Goal: Transaction & Acquisition: Purchase product/service

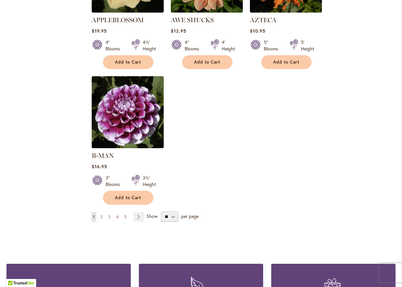
scroll to position [774, 0]
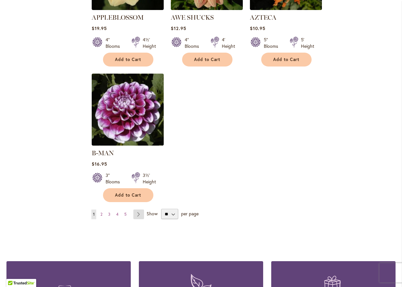
click at [139, 209] on link "Page Next" at bounding box center [138, 214] width 11 height 10
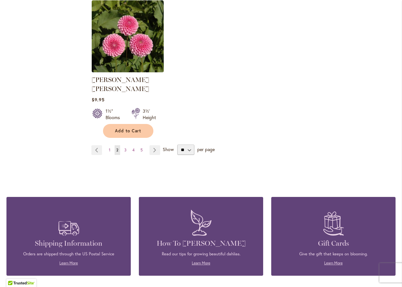
scroll to position [841, 0]
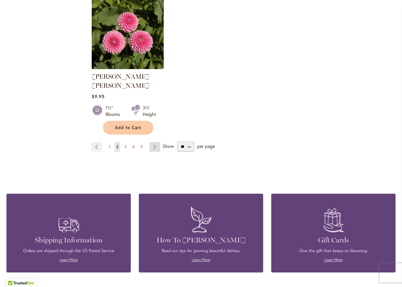
click at [152, 142] on link "Page Next" at bounding box center [154, 147] width 11 height 10
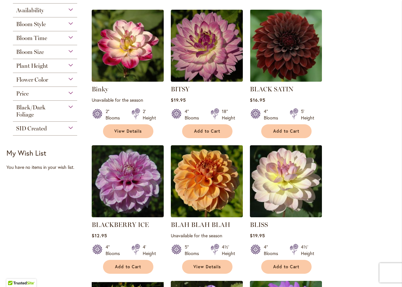
scroll to position [152, 0]
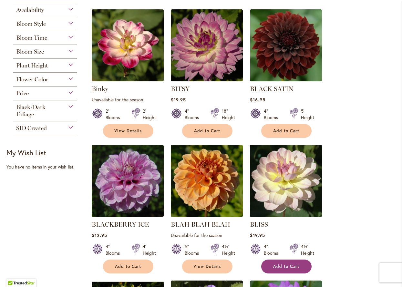
click at [283, 264] on span "Add to Cart" at bounding box center [286, 266] width 26 height 5
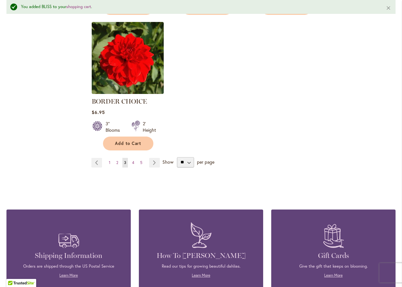
scroll to position [836, 0]
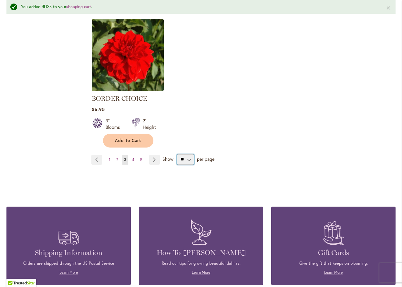
select select "**"
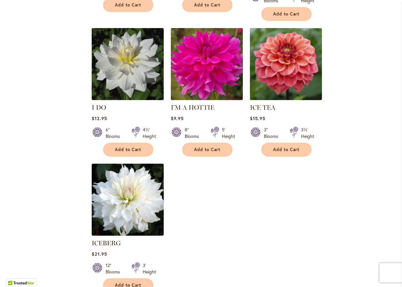
scroll to position [2950, 0]
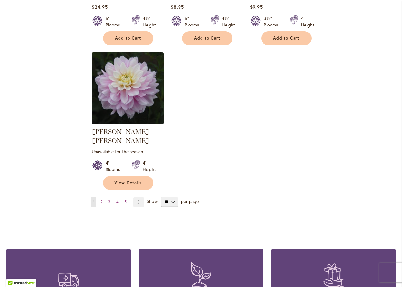
scroll to position [2981, 0]
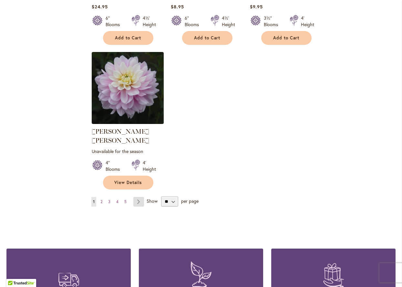
click at [138, 197] on link "Page Next" at bounding box center [138, 202] width 11 height 10
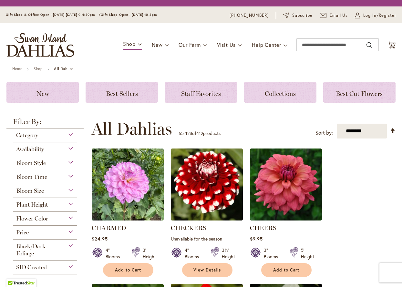
scroll to position [156, 0]
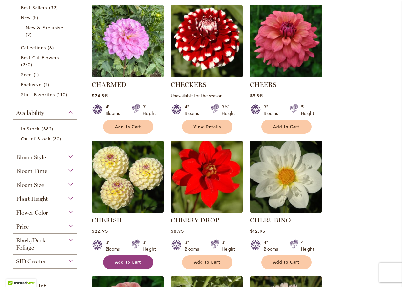
click at [125, 261] on span "Add to Cart" at bounding box center [128, 261] width 26 height 5
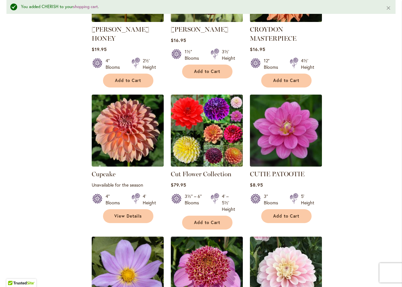
scroll to position [1204, 0]
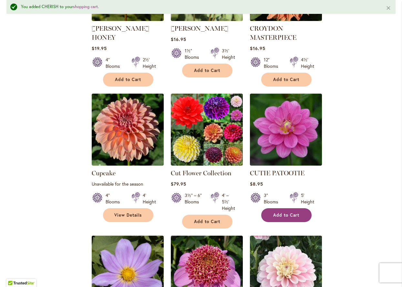
click at [283, 212] on span "Add to Cart" at bounding box center [286, 214] width 26 height 5
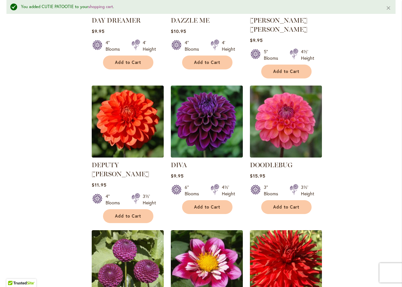
scroll to position [1770, 0]
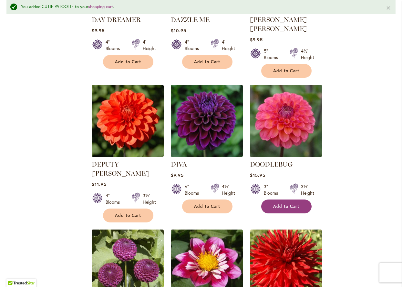
click at [286, 204] on span "Add to Cart" at bounding box center [286, 206] width 26 height 5
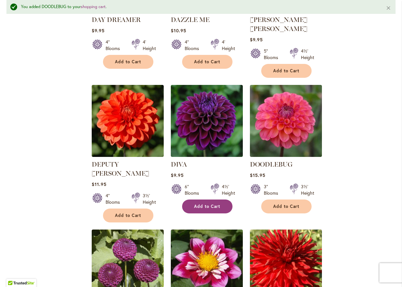
click at [206, 204] on span "Add to Cart" at bounding box center [207, 206] width 26 height 5
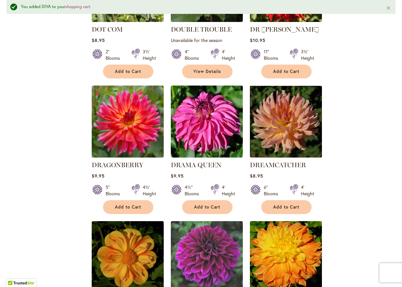
scroll to position [1988, 0]
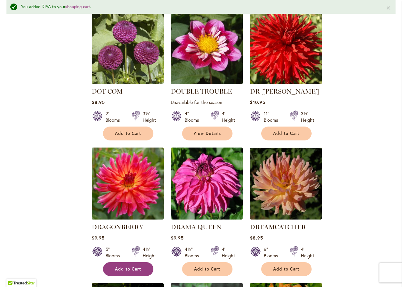
click at [130, 266] on span "Add to Cart" at bounding box center [128, 268] width 26 height 5
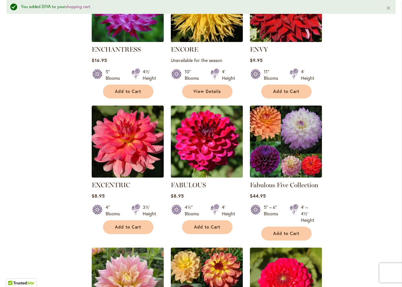
scroll to position [2572, 0]
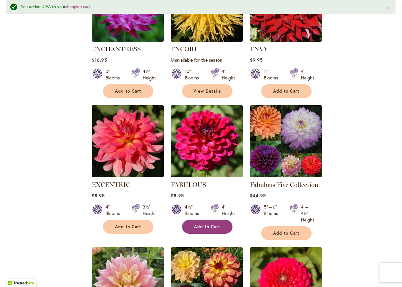
click at [212, 224] on span "Add to Cart" at bounding box center [207, 226] width 26 height 5
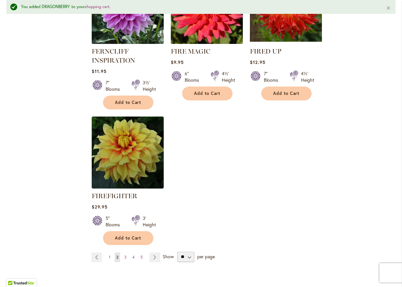
scroll to position [2999, 0]
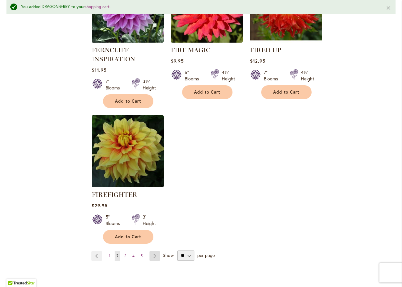
click at [153, 251] on link "Page Next" at bounding box center [154, 256] width 11 height 10
click at [152, 251] on link "Page Next" at bounding box center [154, 256] width 11 height 10
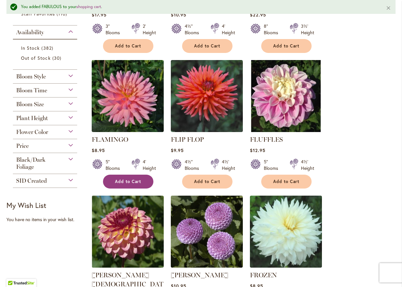
scroll to position [253, 0]
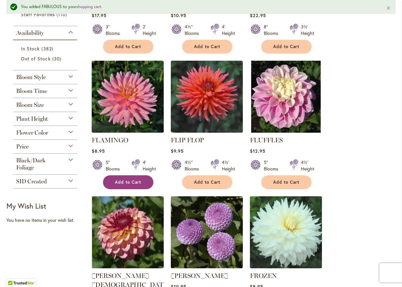
click at [128, 182] on span "Add to Cart" at bounding box center [128, 181] width 26 height 5
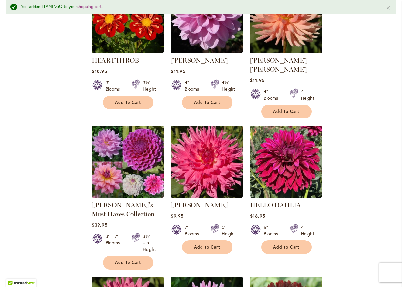
scroll to position [2022, 0]
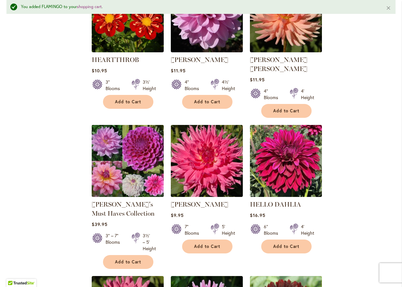
click at [108, 123] on img at bounding box center [127, 160] width 75 height 75
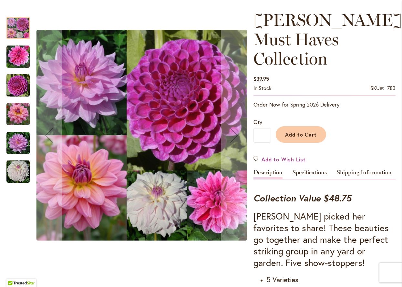
scroll to position [93, 0]
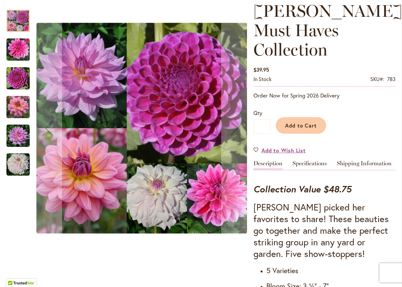
click at [16, 103] on img "SOUTERHN BELLE" at bounding box center [17, 106] width 23 height 23
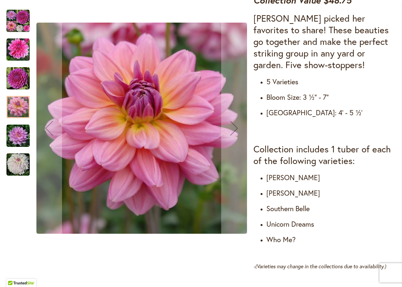
scroll to position [283, 0]
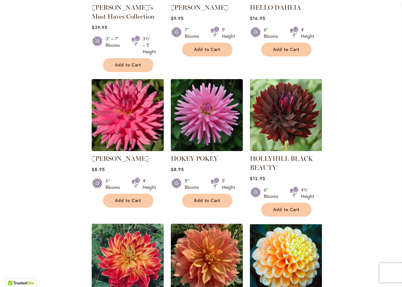
scroll to position [2202, 0]
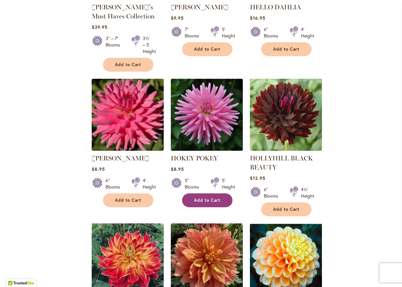
click at [207, 197] on span "Add to Cart" at bounding box center [207, 199] width 26 height 5
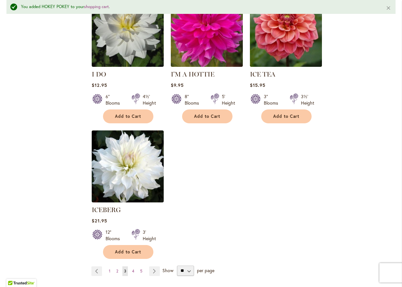
scroll to position [3010, 0]
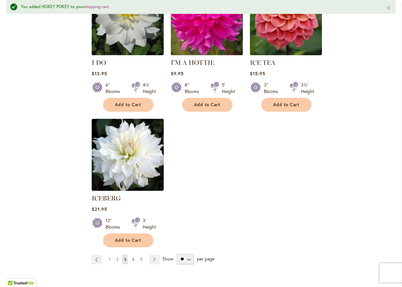
click at [134, 257] on span "4" at bounding box center [133, 259] width 2 height 5
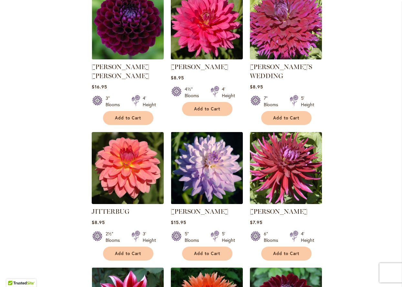
scroll to position [704, 0]
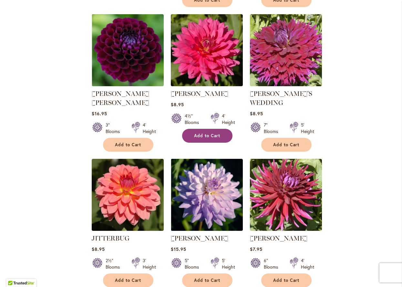
click at [210, 133] on span "Add to Cart" at bounding box center [207, 135] width 26 height 5
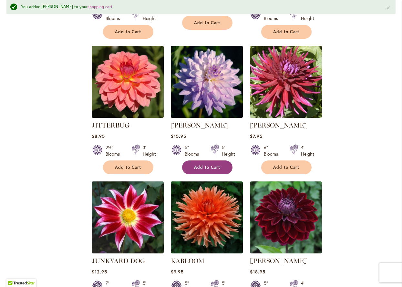
scroll to position [833, 0]
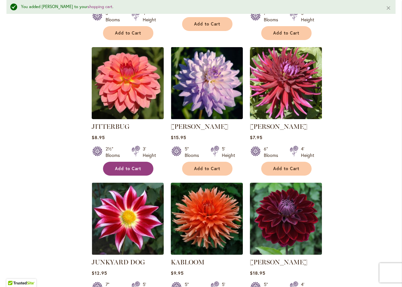
click at [134, 166] on span "Add to Cart" at bounding box center [128, 168] width 26 height 5
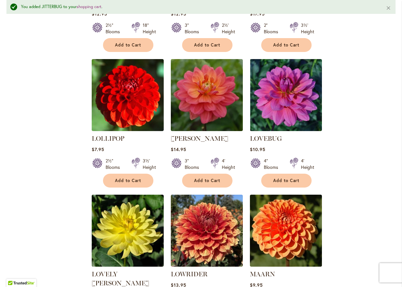
scroll to position [2203, 0]
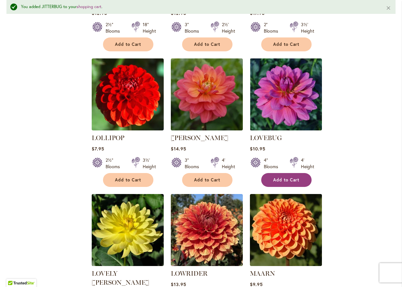
click at [283, 177] on span "Add to Cart" at bounding box center [286, 179] width 26 height 5
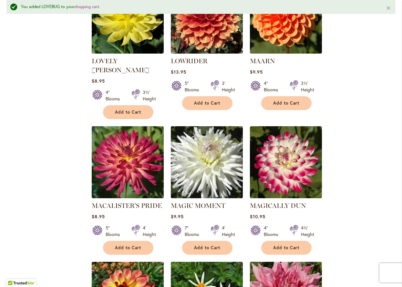
scroll to position [2416, 0]
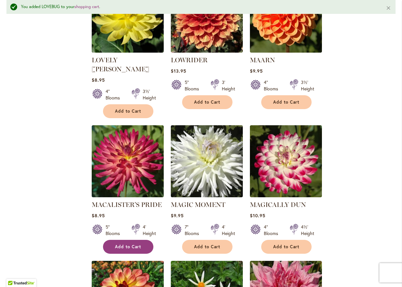
click at [131, 240] on button "Add to Cart" at bounding box center [128, 247] width 50 height 14
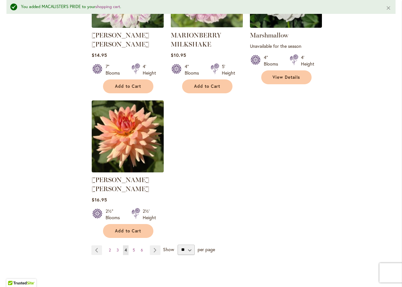
scroll to position [2994, 0]
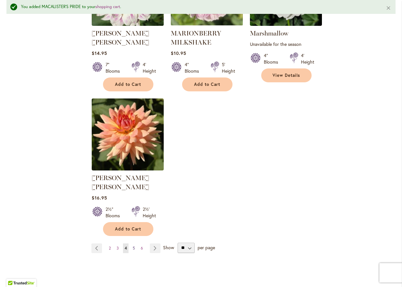
click at [134, 245] on span "5" at bounding box center [134, 247] width 2 height 5
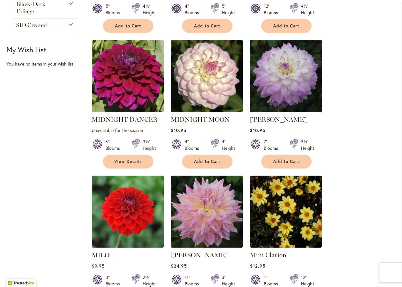
scroll to position [394, 0]
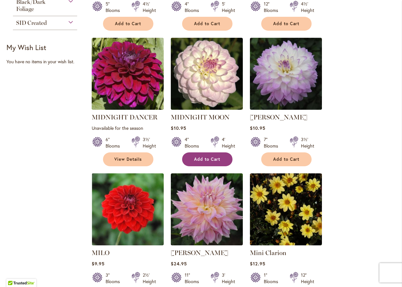
click at [204, 159] on span "Add to Cart" at bounding box center [207, 158] width 26 height 5
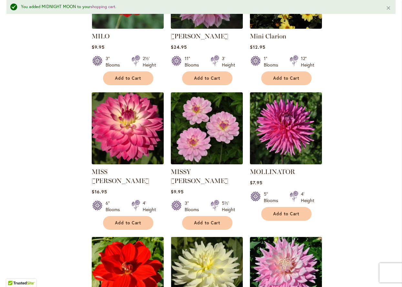
scroll to position [628, 0]
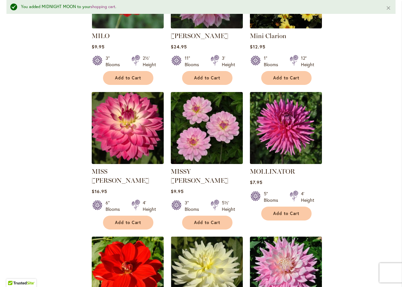
drag, startPoint x: 197, startPoint y: 213, endPoint x: 248, endPoint y: 215, distance: 51.3
click at [197, 220] on span "Add to Cart" at bounding box center [207, 222] width 26 height 5
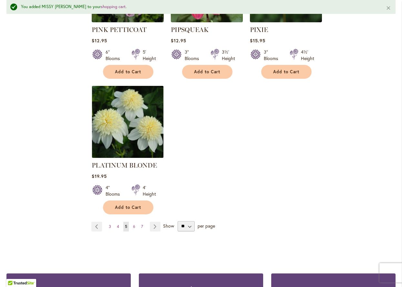
scroll to position [3019, 0]
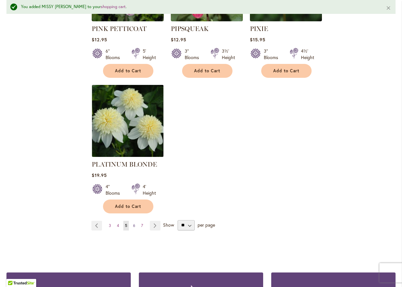
click at [132, 221] on link "Page 6" at bounding box center [133, 226] width 5 height 10
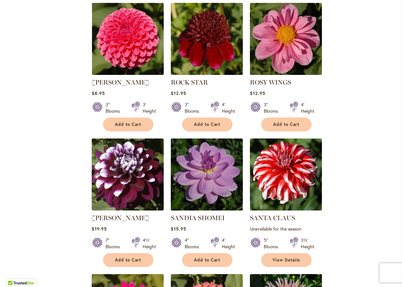
scroll to position [639, 0]
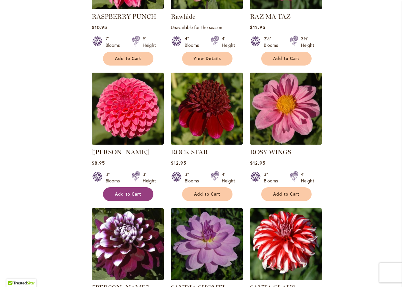
click at [121, 189] on button "Add to Cart" at bounding box center [128, 194] width 50 height 14
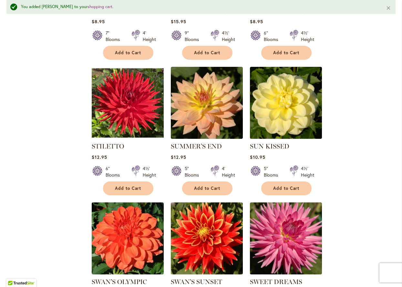
scroll to position [1893, 0]
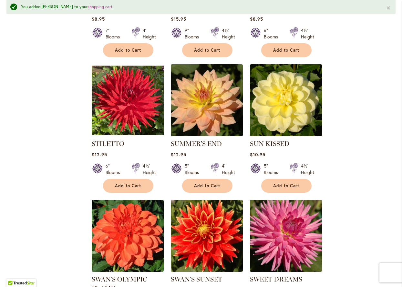
drag, startPoint x: 285, startPoint y: 173, endPoint x: 294, endPoint y: 175, distance: 9.2
click at [286, 183] on span "Add to Cart" at bounding box center [286, 185] width 26 height 5
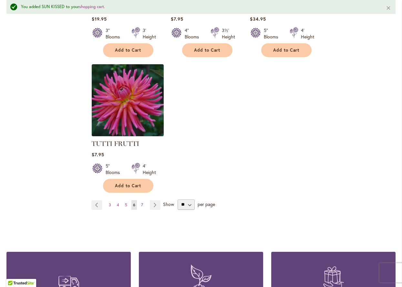
scroll to position [2997, 0]
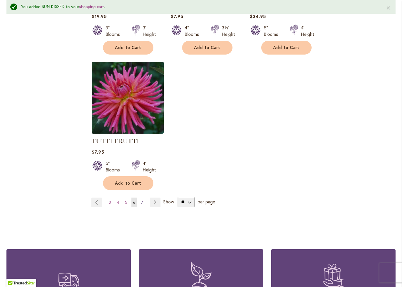
click at [141, 200] on span "7" at bounding box center [142, 202] width 2 height 5
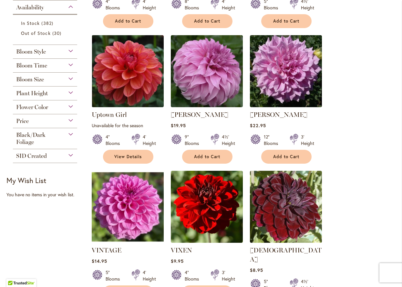
scroll to position [262, 0]
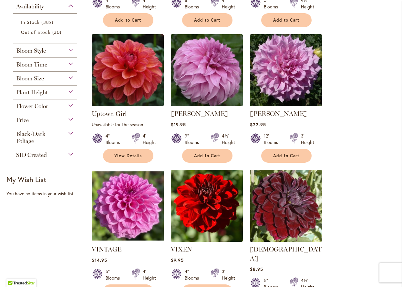
click at [69, 48] on div "Bloom Style" at bounding box center [45, 49] width 64 height 10
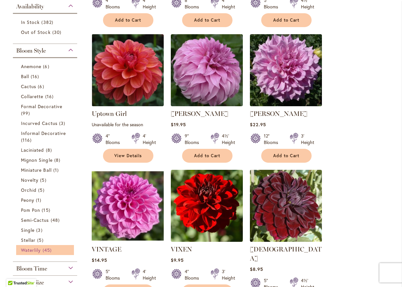
click at [53, 250] on span "45 items" at bounding box center [48, 249] width 11 height 7
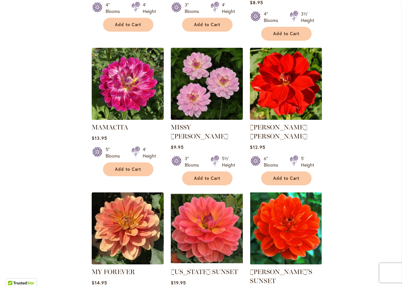
scroll to position [1337, 0]
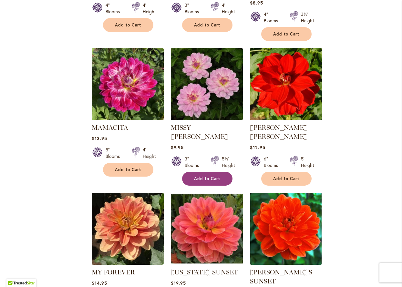
click at [201, 172] on button "Add to Cart" at bounding box center [207, 179] width 50 height 14
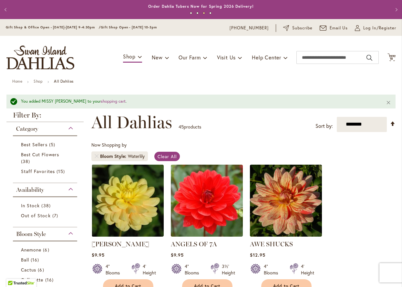
scroll to position [4, 0]
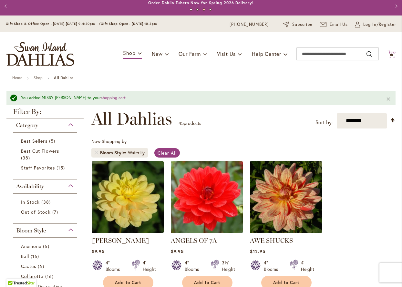
click at [391, 53] on span "18" at bounding box center [391, 55] width 4 height 4
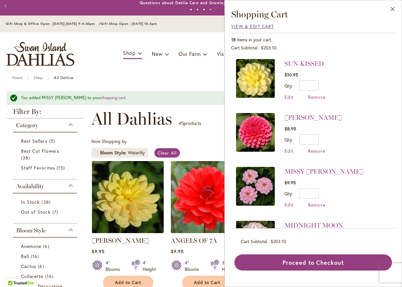
click at [237, 27] on span "View & Edit Cart" at bounding box center [252, 26] width 43 height 6
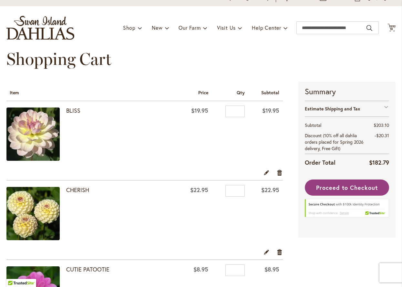
scroll to position [30, 0]
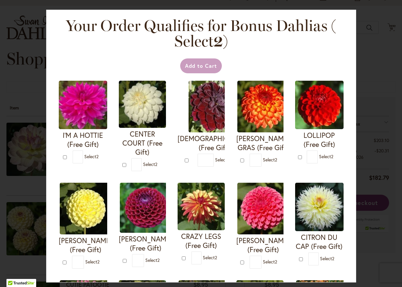
click at [248, 214] on img at bounding box center [263, 209] width 52 height 52
type input "*"
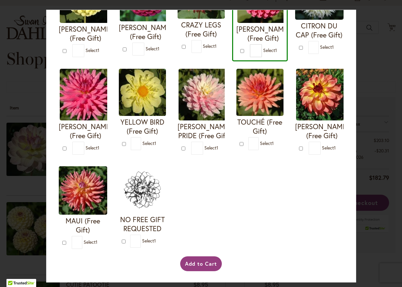
scroll to position [220, 0]
click at [192, 94] on img at bounding box center [204, 95] width 52 height 52
type input "*"
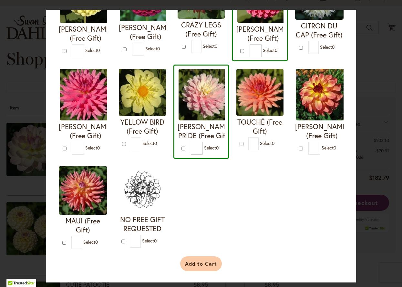
scroll to position [0, 0]
click at [197, 262] on button "Add to Cart" at bounding box center [201, 263] width 42 height 15
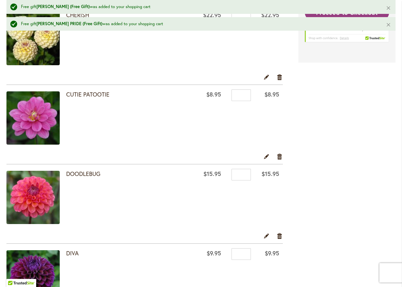
scroll to position [226, 0]
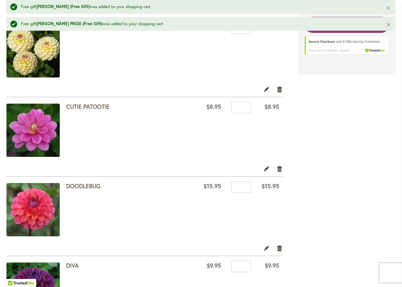
click at [279, 169] on link "Remove item" at bounding box center [279, 168] width 6 height 7
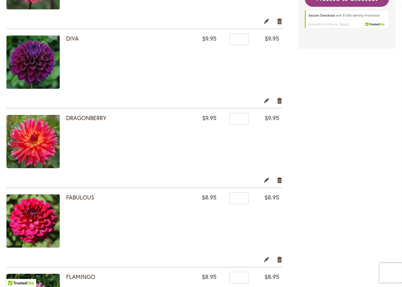
scroll to position [341, 0]
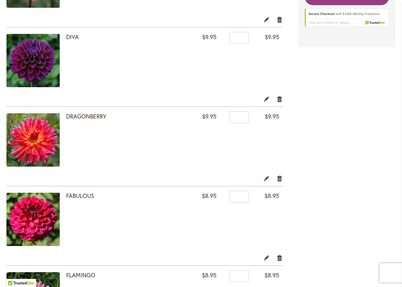
click at [279, 176] on link "Remove item" at bounding box center [279, 177] width 6 height 7
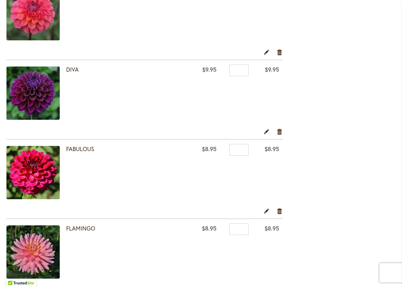
scroll to position [311, 0]
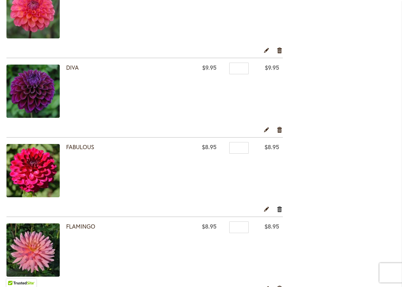
click at [279, 206] on link "Remove item" at bounding box center [279, 208] width 6 height 7
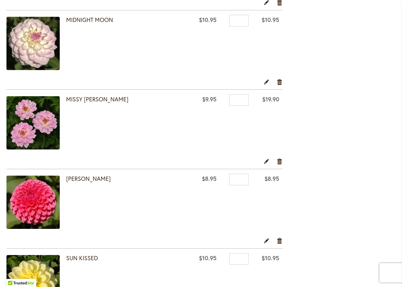
scroll to position [911, 0]
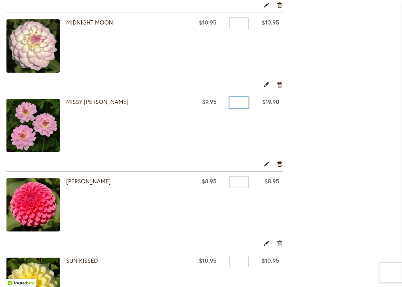
drag, startPoint x: 241, startPoint y: 102, endPoint x: 232, endPoint y: 102, distance: 9.0
click at [232, 102] on input "*" at bounding box center [238, 103] width 19 height 12
type input "*"
click at [206, 123] on td "$9.95" at bounding box center [205, 126] width 30 height 68
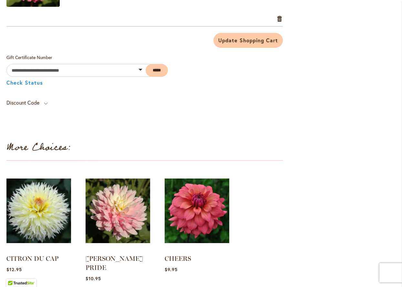
scroll to position [1295, 0]
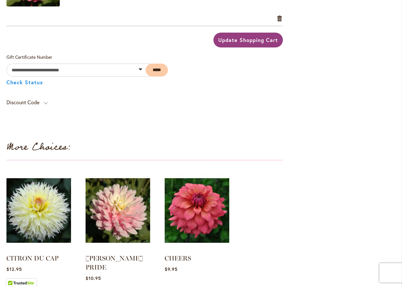
click at [239, 39] on span "Update Shopping Cart" at bounding box center [247, 39] width 59 height 7
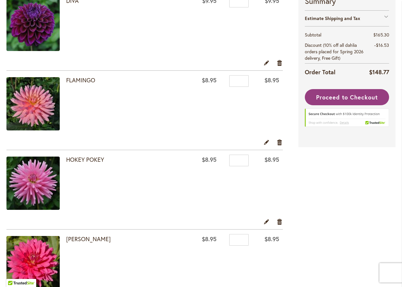
scroll to position [379, 0]
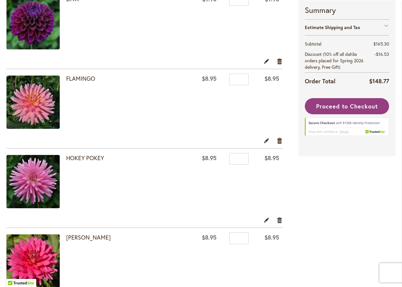
click at [278, 218] on link "Remove item" at bounding box center [279, 219] width 6 height 7
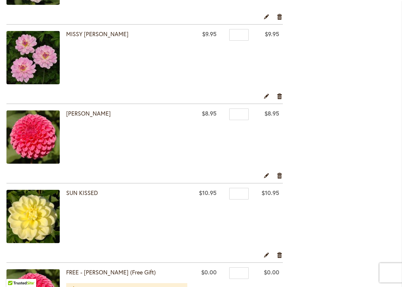
scroll to position [899, 0]
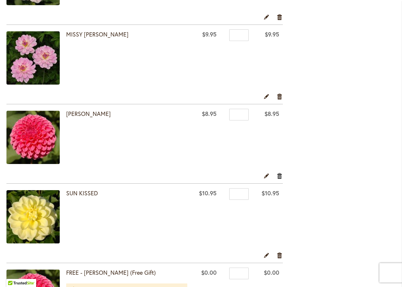
click at [278, 175] on link "Remove item" at bounding box center [279, 175] width 6 height 7
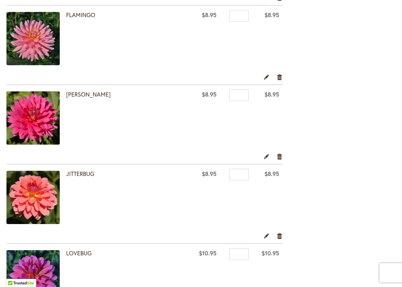
scroll to position [445, 0]
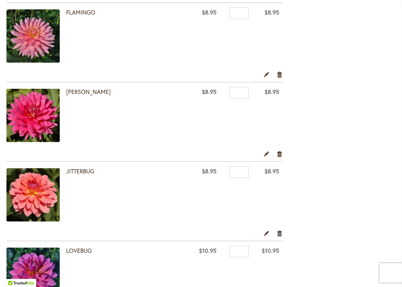
click at [278, 232] on link "Remove item" at bounding box center [279, 232] width 6 height 7
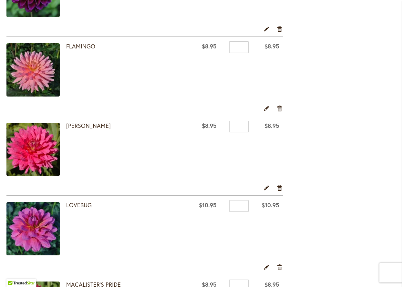
scroll to position [412, 0]
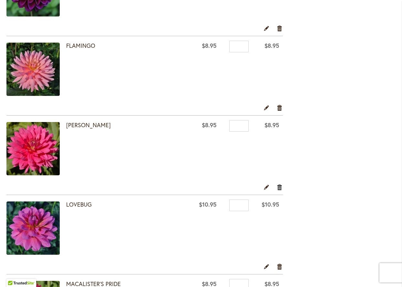
click at [278, 186] on link "Remove item" at bounding box center [279, 186] width 6 height 7
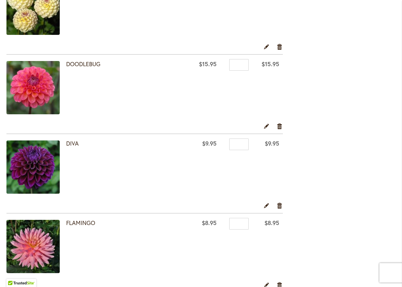
scroll to position [289, 0]
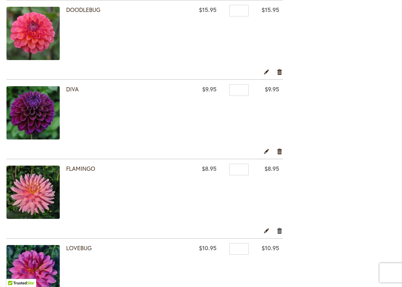
click at [279, 230] on link "Remove item" at bounding box center [279, 230] width 6 height 7
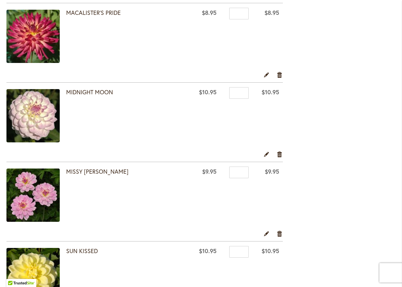
scroll to position [523, 0]
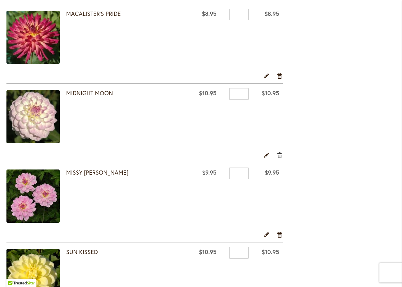
click at [279, 154] on link "Remove item" at bounding box center [279, 154] width 6 height 7
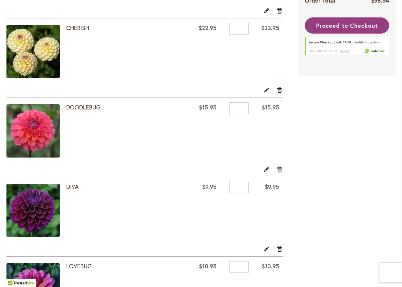
scroll to position [193, 0]
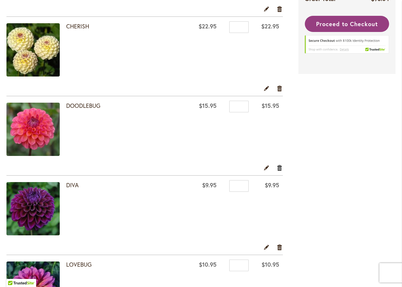
click at [279, 165] on link "Remove item" at bounding box center [279, 167] width 6 height 7
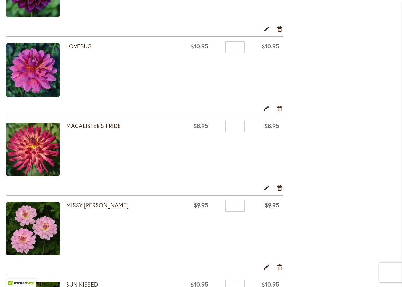
scroll to position [332, 0]
click at [280, 186] on link "Remove item" at bounding box center [279, 187] width 6 height 7
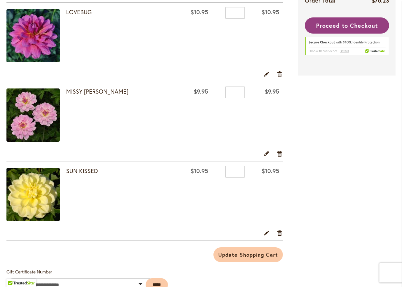
scroll to position [367, 0]
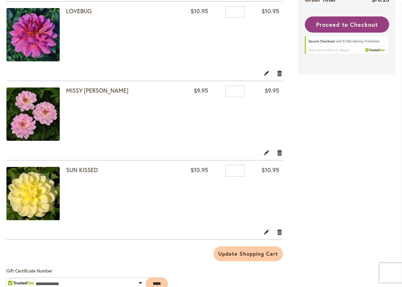
click at [279, 232] on link "Remove item" at bounding box center [279, 231] width 6 height 7
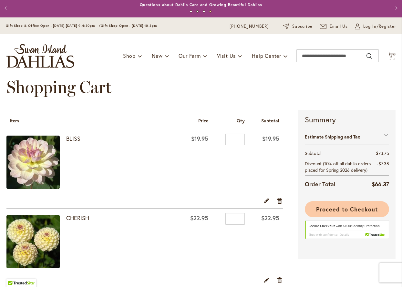
click at [338, 213] on span "Proceed to Checkout" at bounding box center [346, 209] width 61 height 8
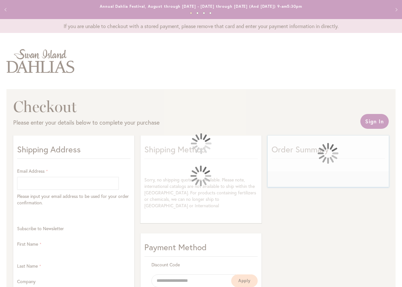
select select "**"
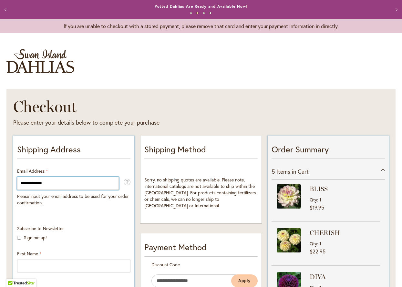
type input "**********"
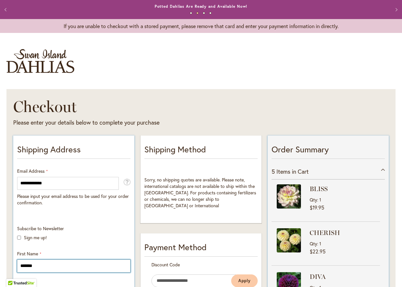
type input "*******"
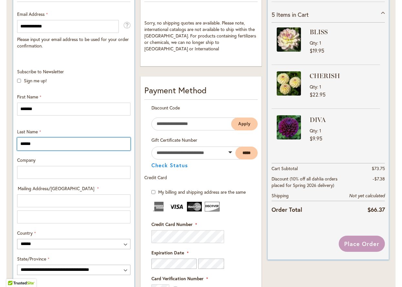
type input "******"
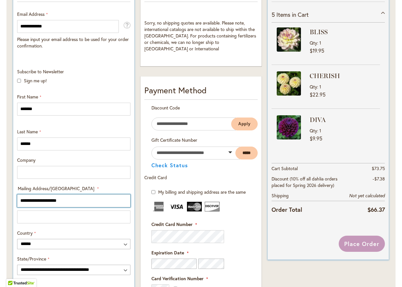
type input "**********"
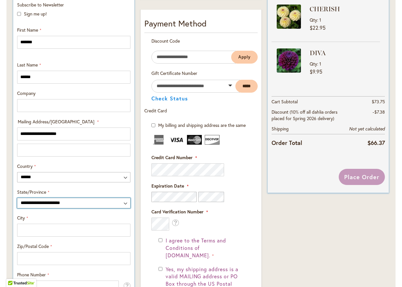
scroll to position [224, 0]
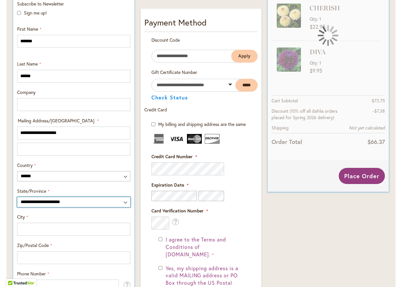
select select "**"
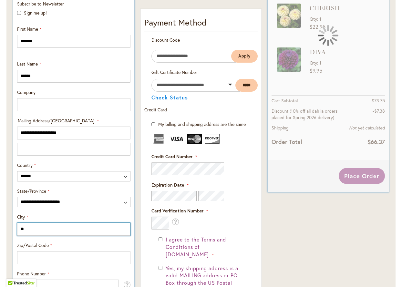
type input "*"
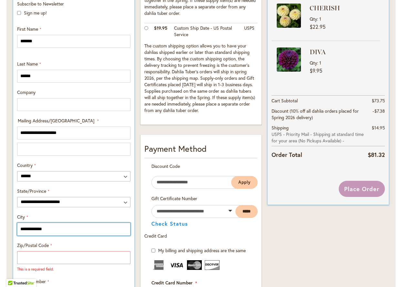
type input "**********"
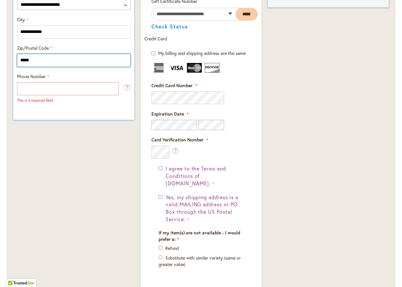
type input "*****"
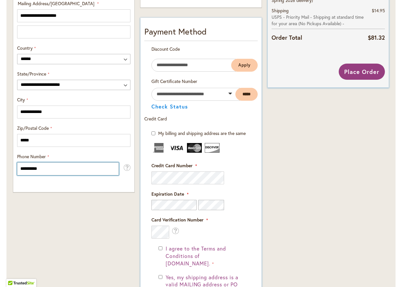
scroll to position [343, 0]
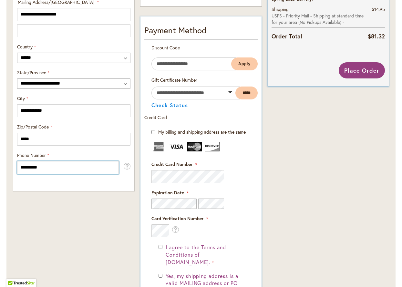
type input "**********"
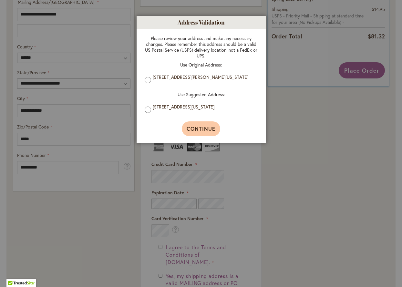
click at [210, 132] on span "Continue" at bounding box center [200, 128] width 29 height 7
type input "**********"
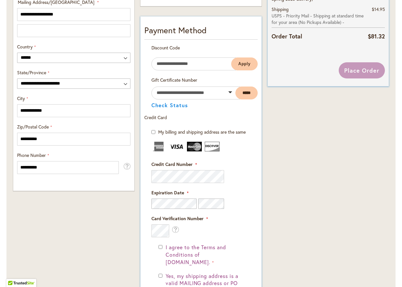
click at [193, 175] on fieldset "Payment Information Payment Method Discount Code Enter discount code Apply Gift…" at bounding box center [200, 198] width 113 height 348
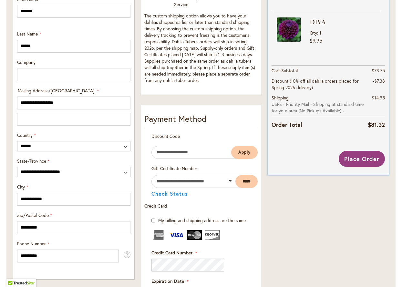
scroll to position [254, 0]
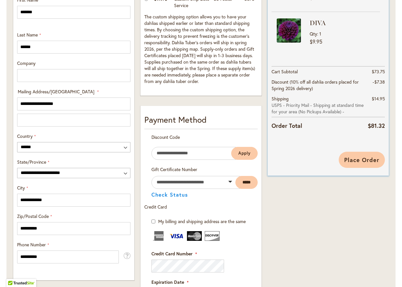
click at [359, 159] on span "Place Order" at bounding box center [361, 160] width 35 height 8
